Goal: Check status

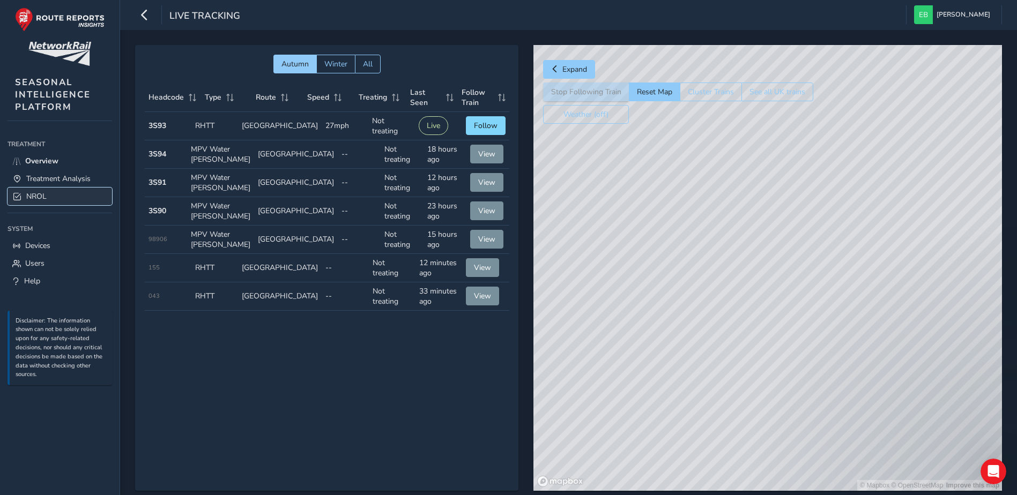
click at [68, 194] on link "NROL" at bounding box center [60, 197] width 105 height 18
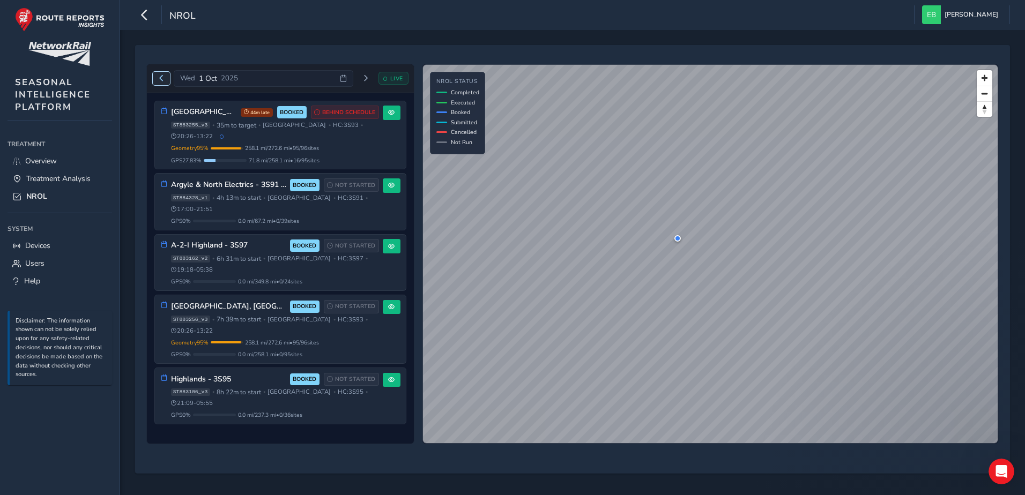
click at [162, 82] on button "Previous day" at bounding box center [162, 78] width 18 height 13
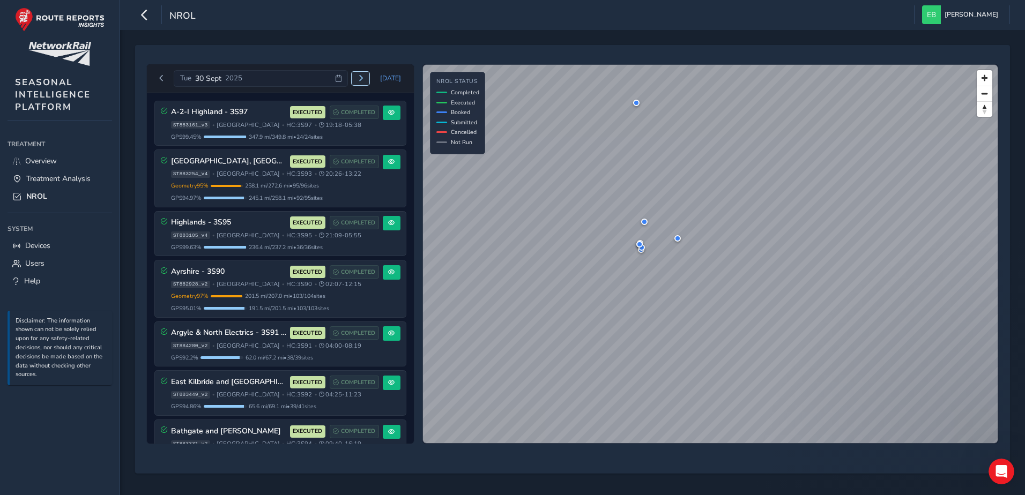
click at [357, 81] on button "Next day" at bounding box center [361, 78] width 18 height 13
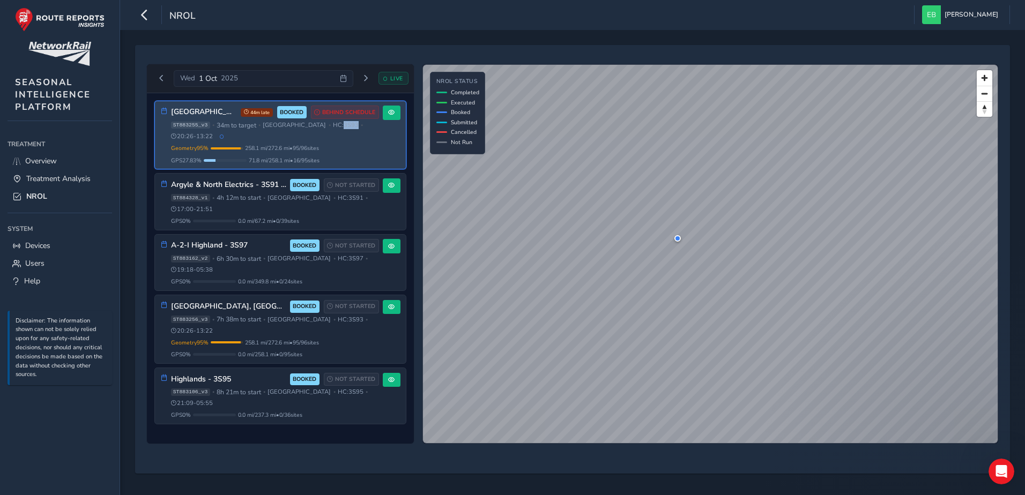
drag, startPoint x: 306, startPoint y: 125, endPoint x: 320, endPoint y: 126, distance: 14.0
click at [333, 126] on span "HC: 3S93" at bounding box center [346, 125] width 26 height 8
copy span "3S93"
click at [398, 113] on button at bounding box center [392, 113] width 18 height 14
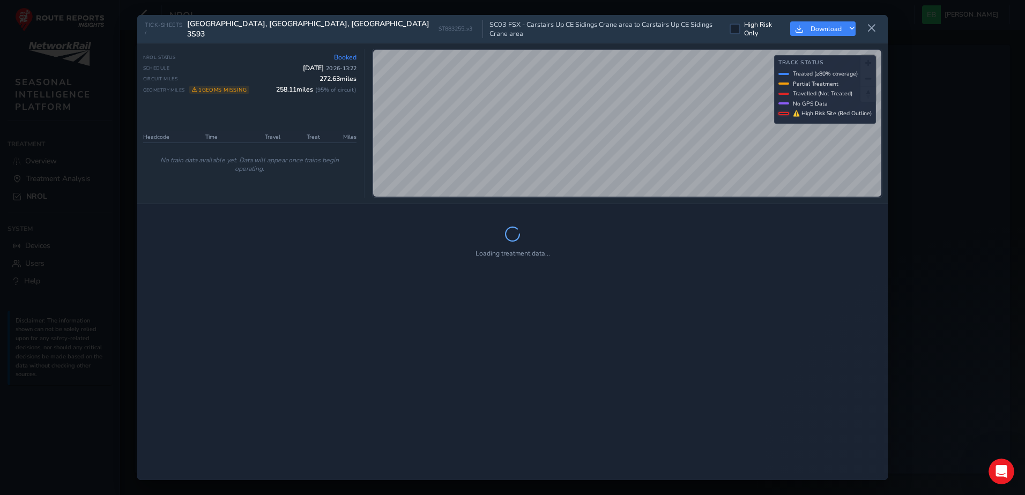
click at [629, 220] on div "TICK-SHEETS / [GEOGRAPHIC_DATA], [GEOGRAPHIC_DATA], [GEOGRAPHIC_DATA] 3S93 ST88…" at bounding box center [512, 248] width 750 height 466
click at [642, 196] on div "NROL Status Booked Schedule [DATE] 20:26 - 13:22 Circuit Miles 272.63 miles Geo…" at bounding box center [512, 123] width 750 height 161
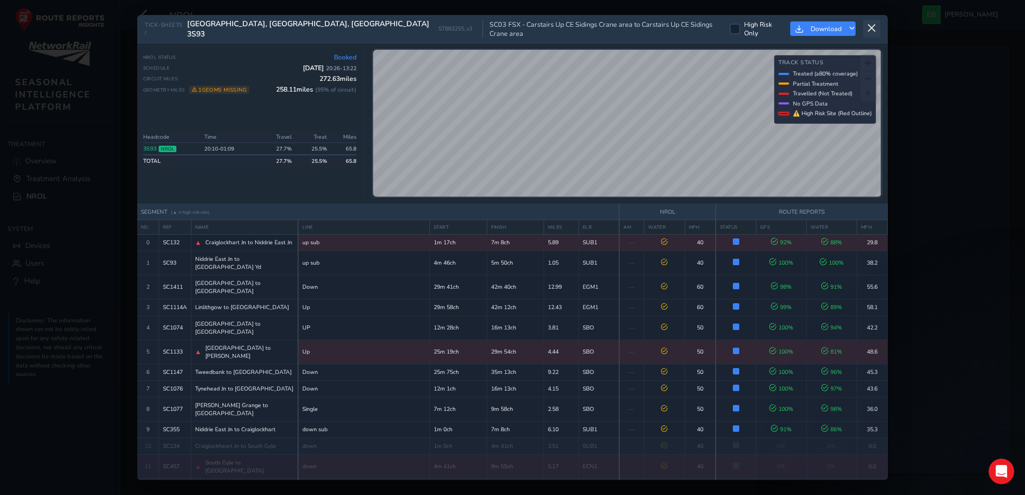
click at [866, 26] on button at bounding box center [871, 29] width 17 height 18
